Goal: Complete application form

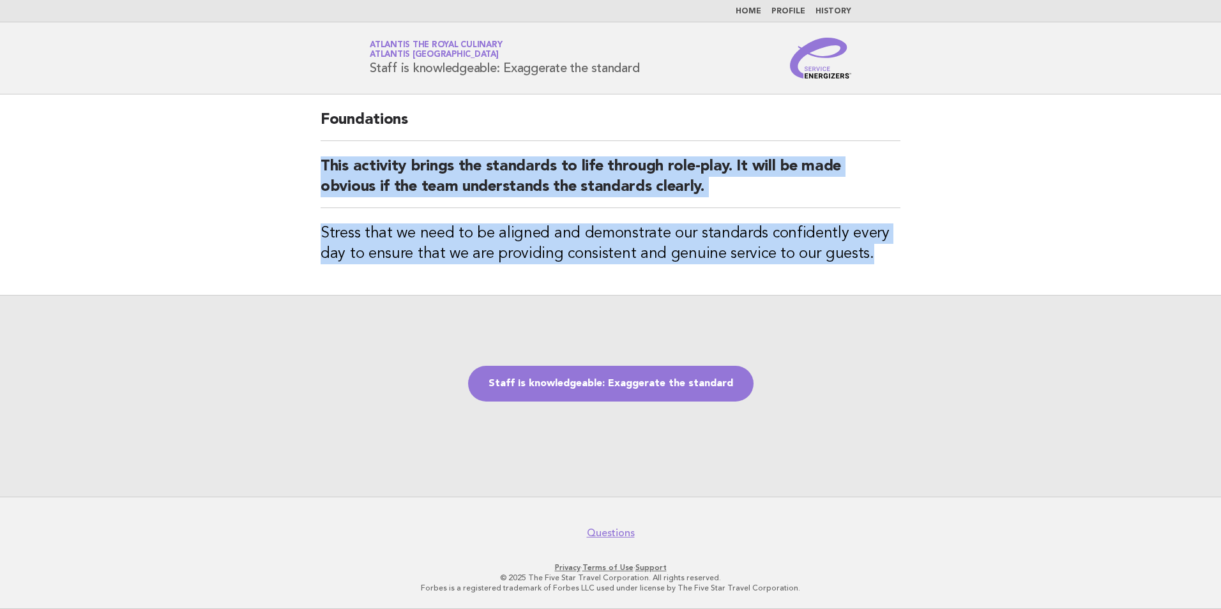
drag, startPoint x: 299, startPoint y: 160, endPoint x: 908, endPoint y: 251, distance: 616.0
click at [908, 251] on main "Foundations This activity brings the standards to life through role-play. It wi…" at bounding box center [610, 296] width 1221 height 402
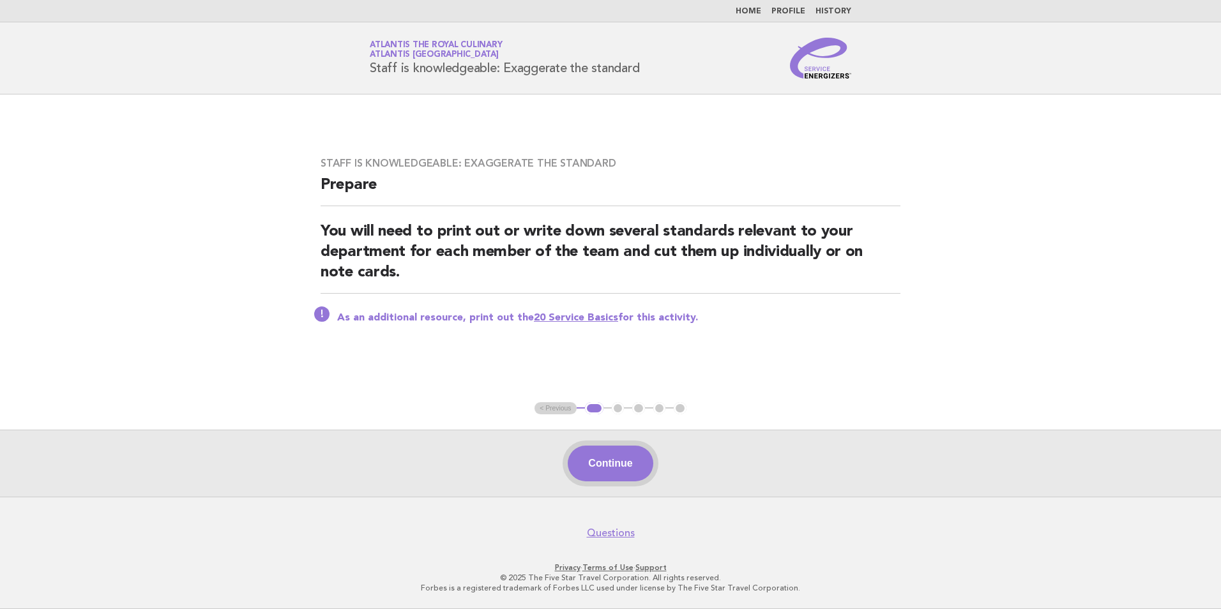
click at [639, 470] on button "Continue" at bounding box center [610, 464] width 85 height 36
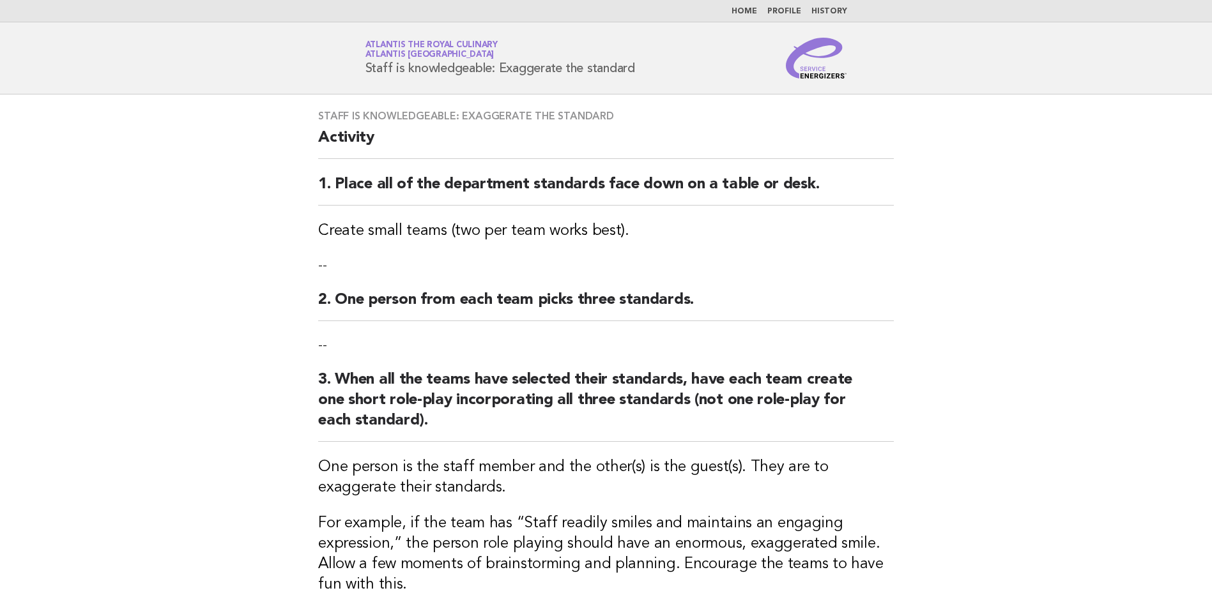
scroll to position [319, 0]
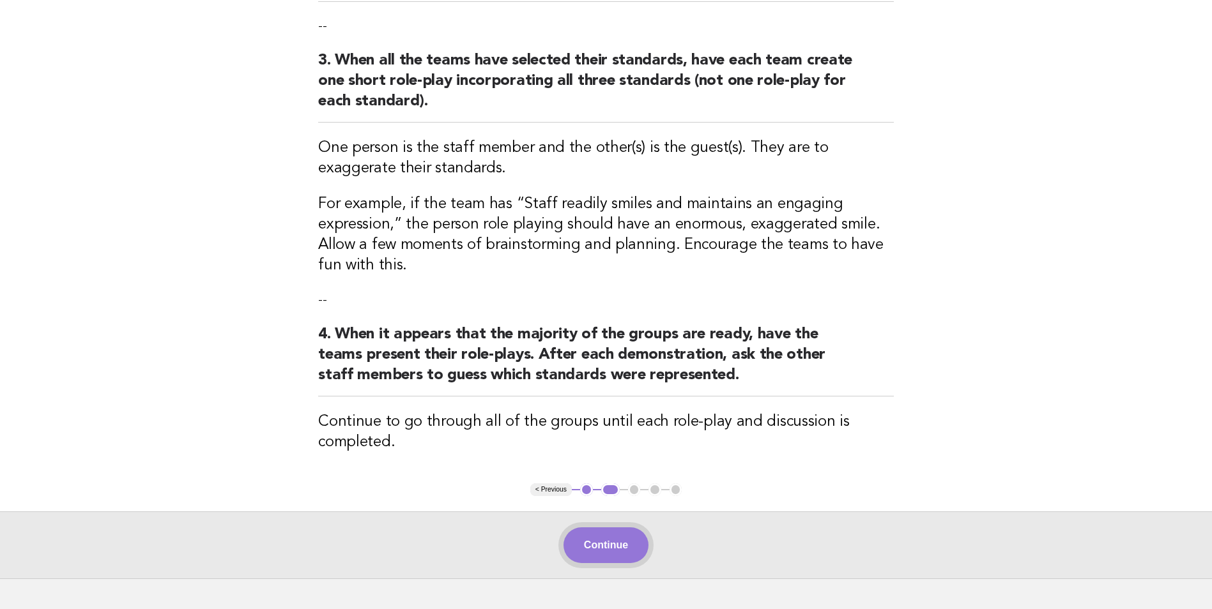
click at [620, 532] on button "Continue" at bounding box center [605, 546] width 85 height 36
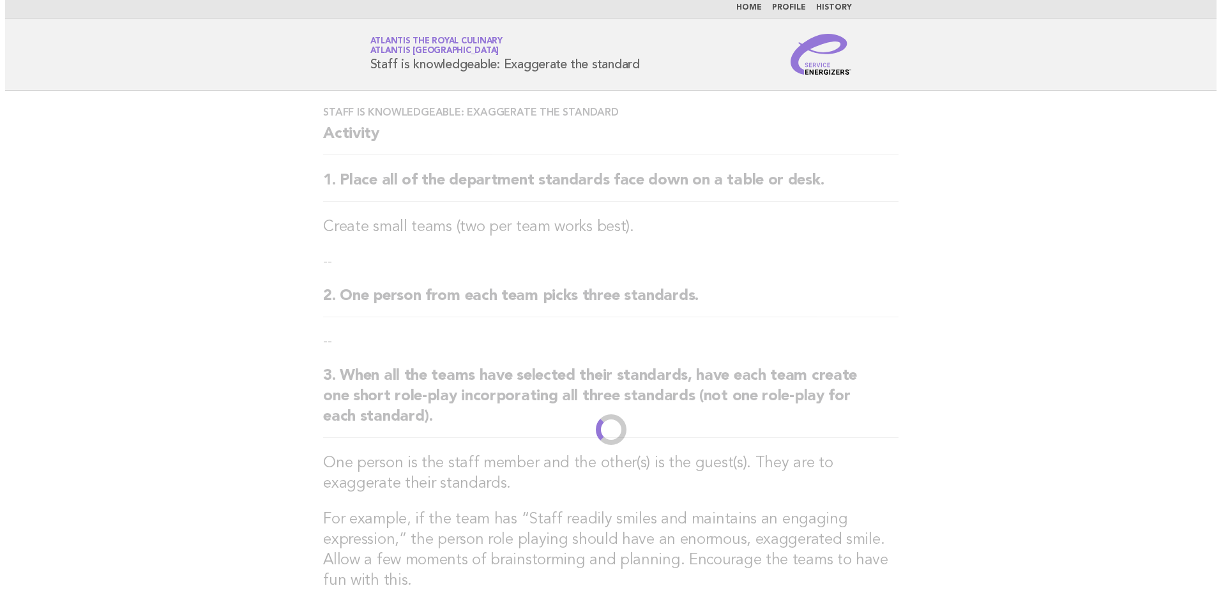
scroll to position [0, 0]
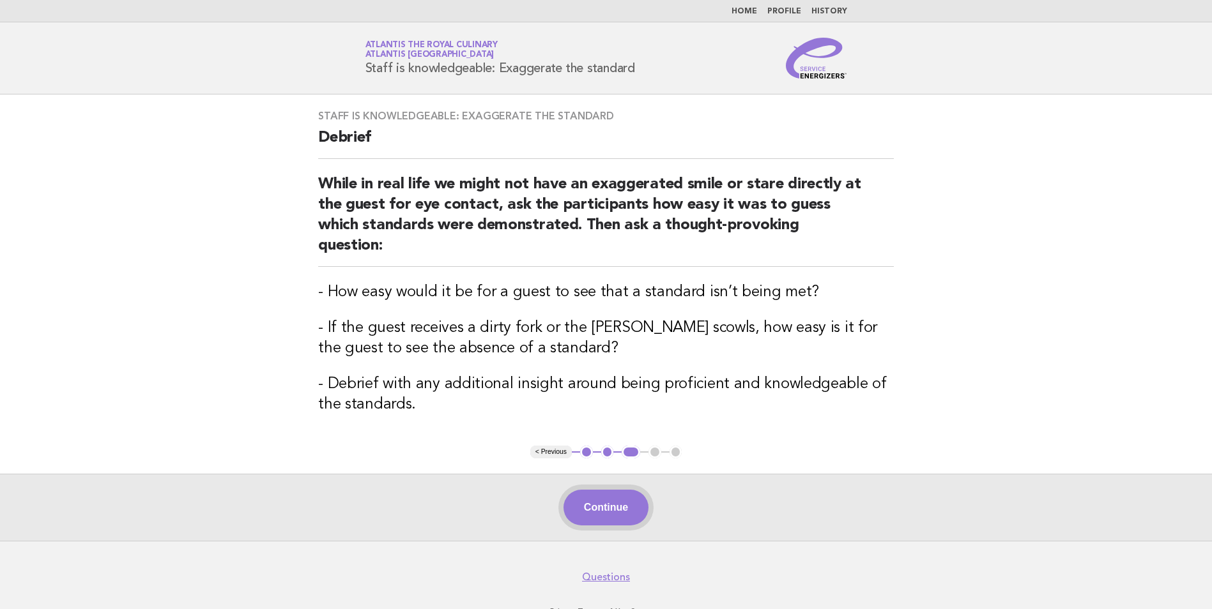
click at [628, 499] on button "Continue" at bounding box center [605, 508] width 85 height 36
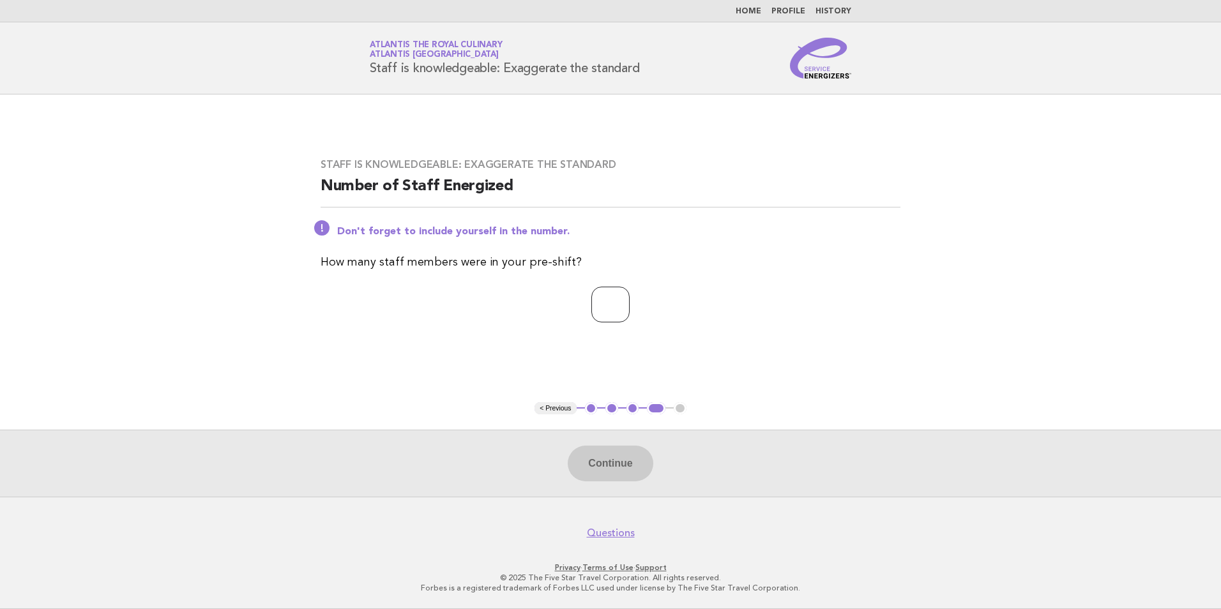
click at [597, 312] on input "number" at bounding box center [610, 305] width 38 height 36
type input "*"
click at [615, 474] on button "Continue" at bounding box center [610, 464] width 85 height 36
